Goal: Information Seeking & Learning: Check status

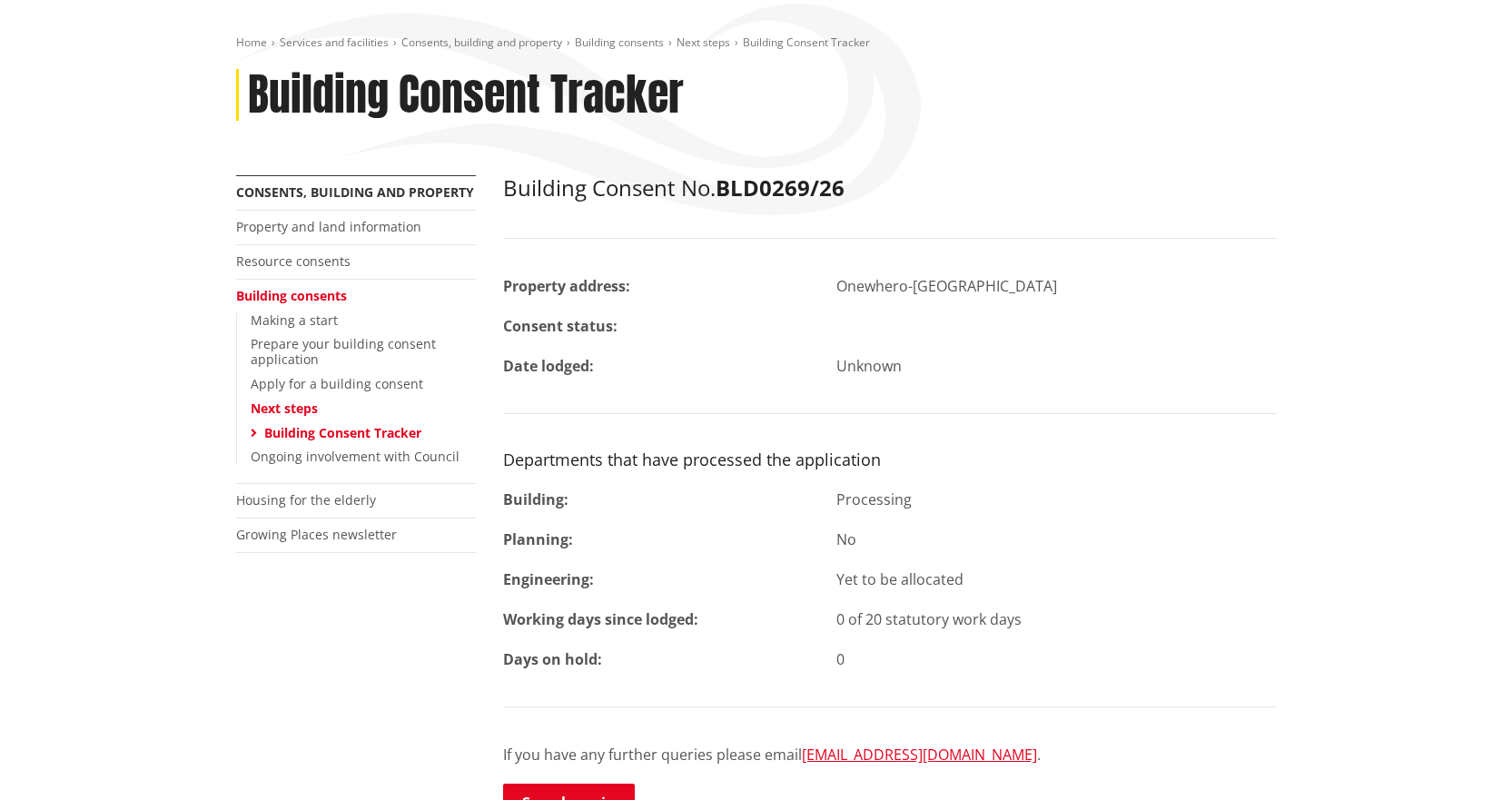
scroll to position [636, 0]
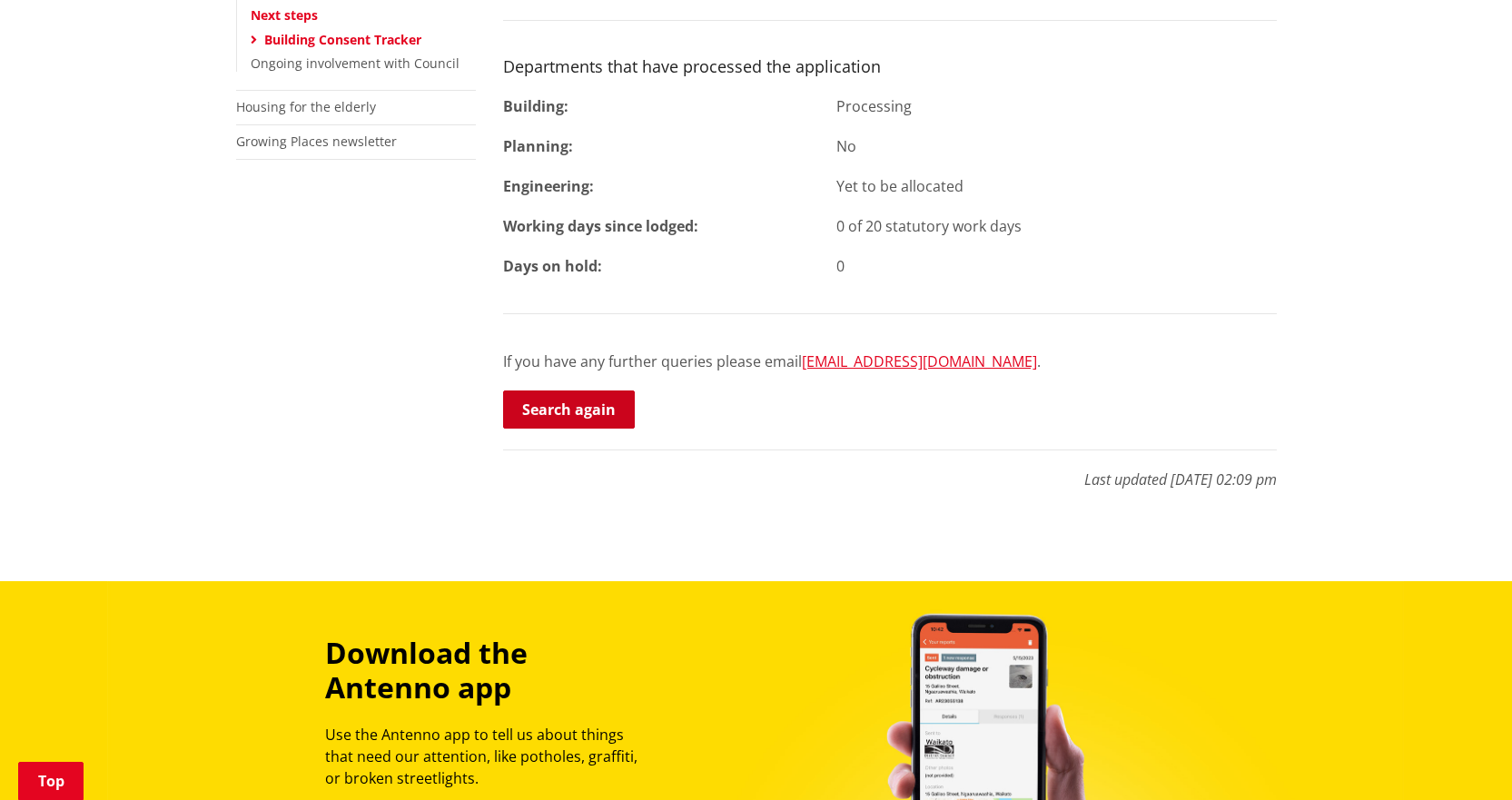
click at [565, 405] on link "Search again" at bounding box center [569, 409] width 131 height 38
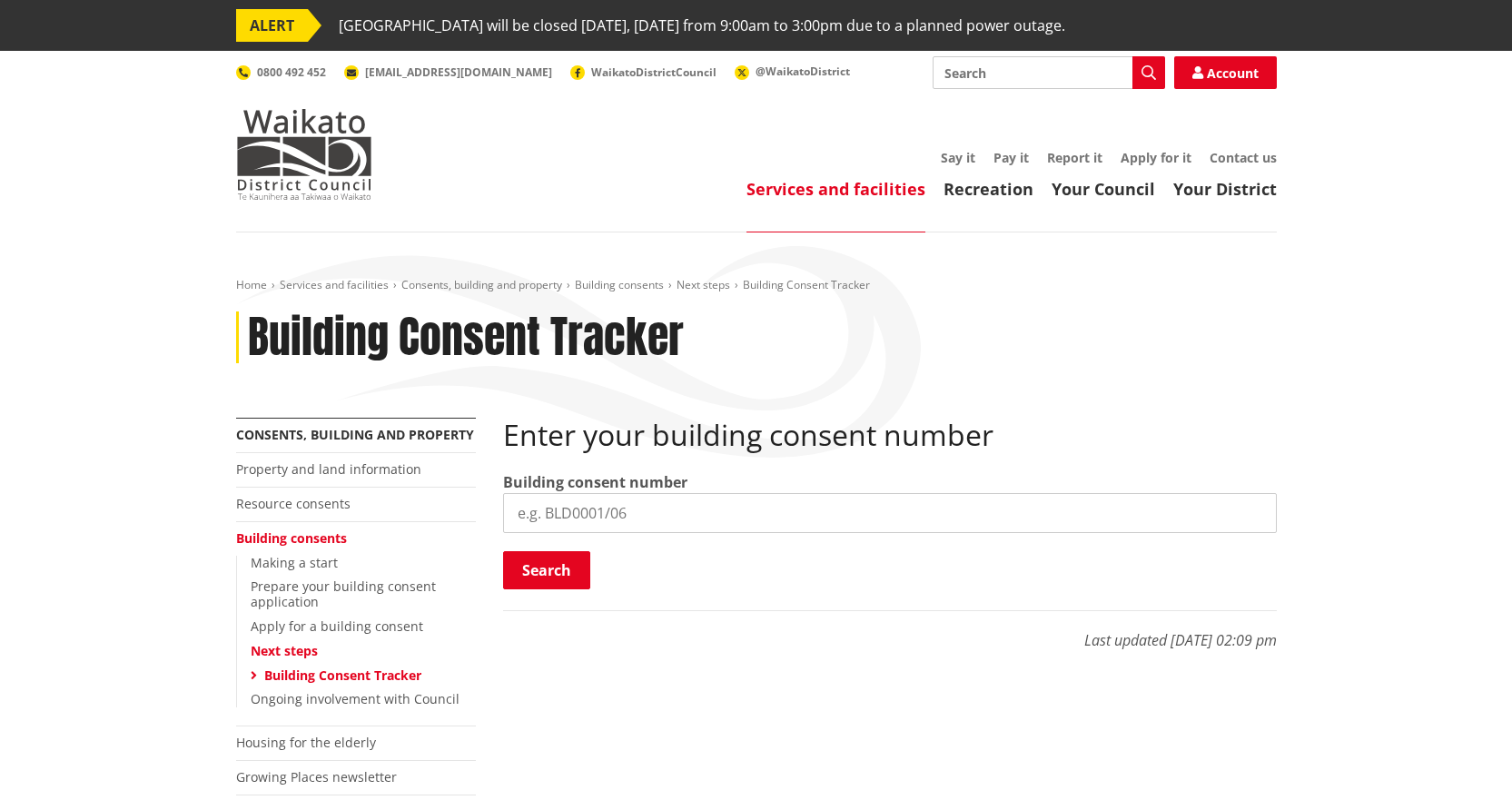
drag, startPoint x: 0, startPoint y: 0, endPoint x: 590, endPoint y: 518, distance: 785.1
click at [590, 518] on input "search" at bounding box center [890, 513] width 774 height 40
type input "BLD0145/26"
click at [543, 567] on button "Search" at bounding box center [547, 570] width 87 height 38
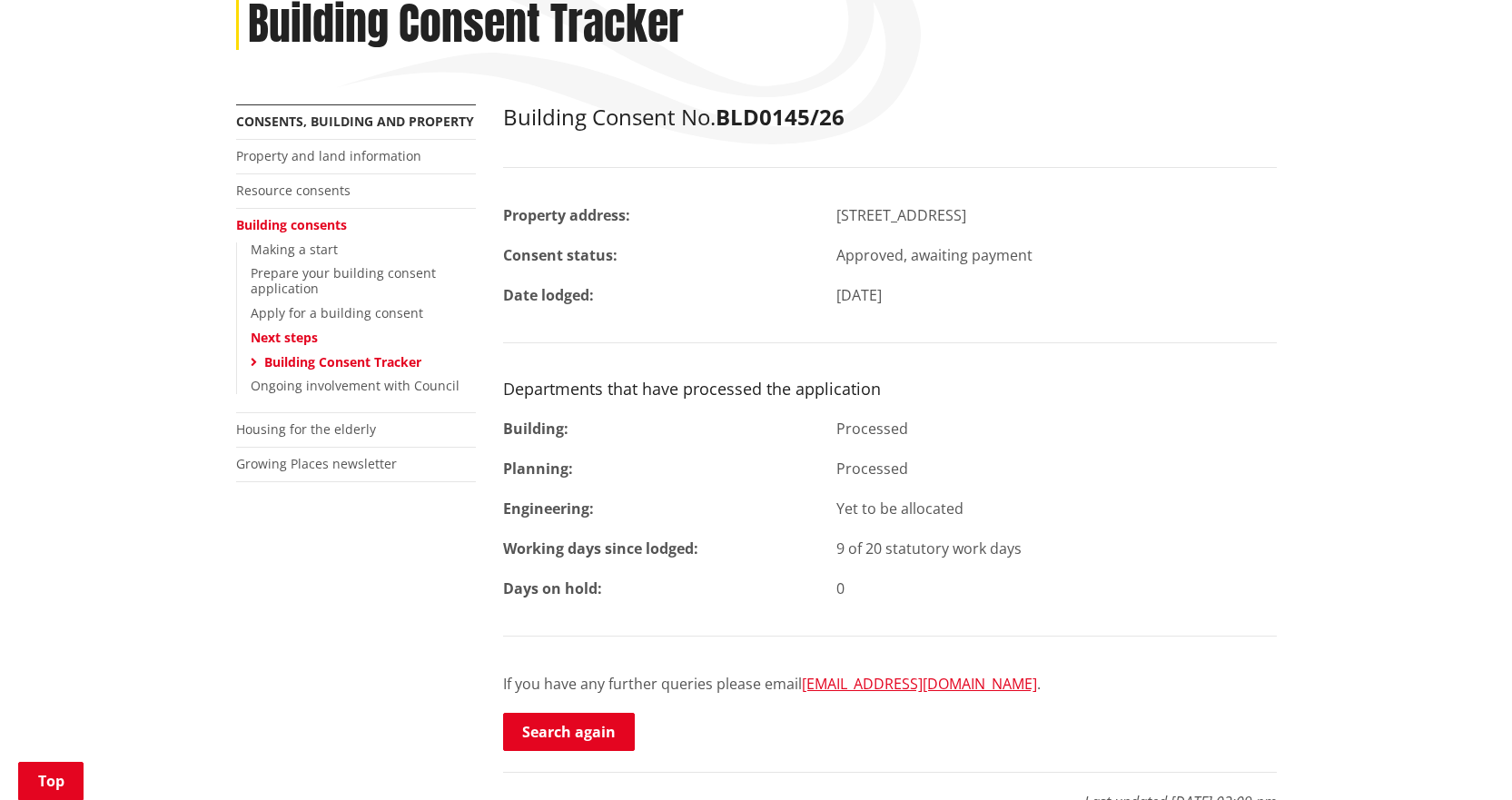
scroll to position [273, 0]
